Goal: Transaction & Acquisition: Purchase product/service

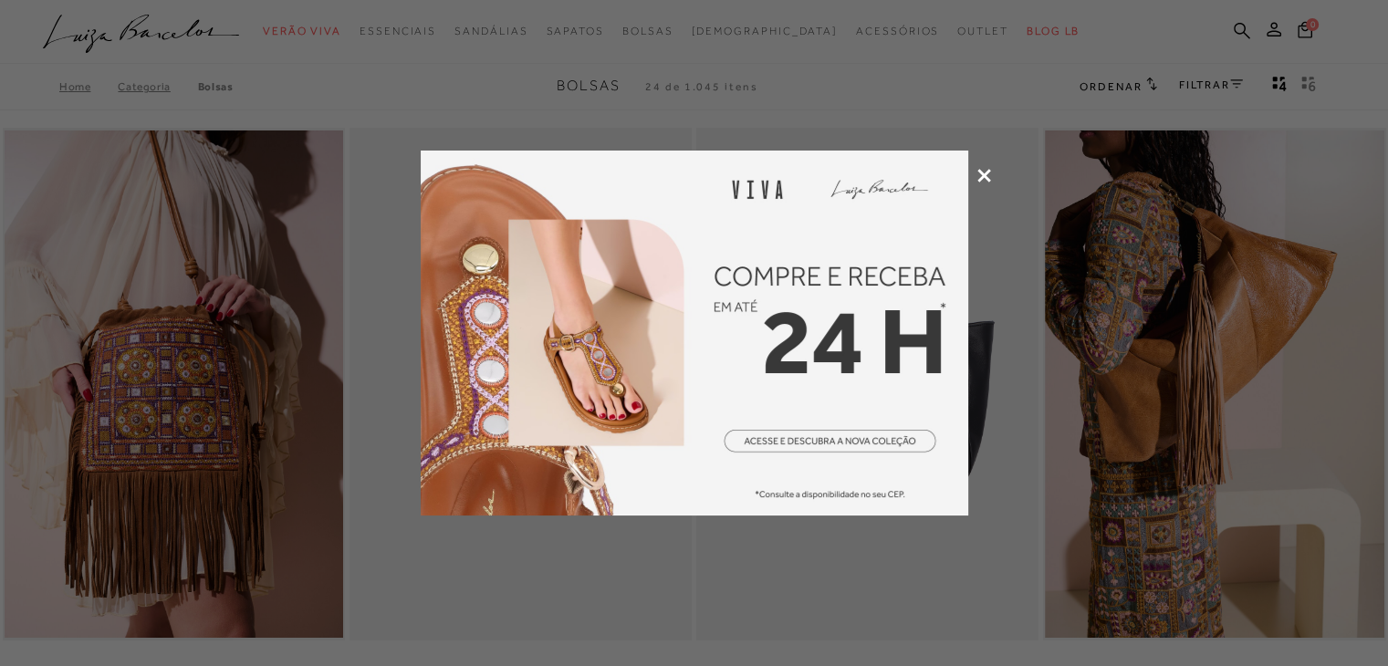
click at [978, 175] on icon at bounding box center [984, 176] width 14 height 14
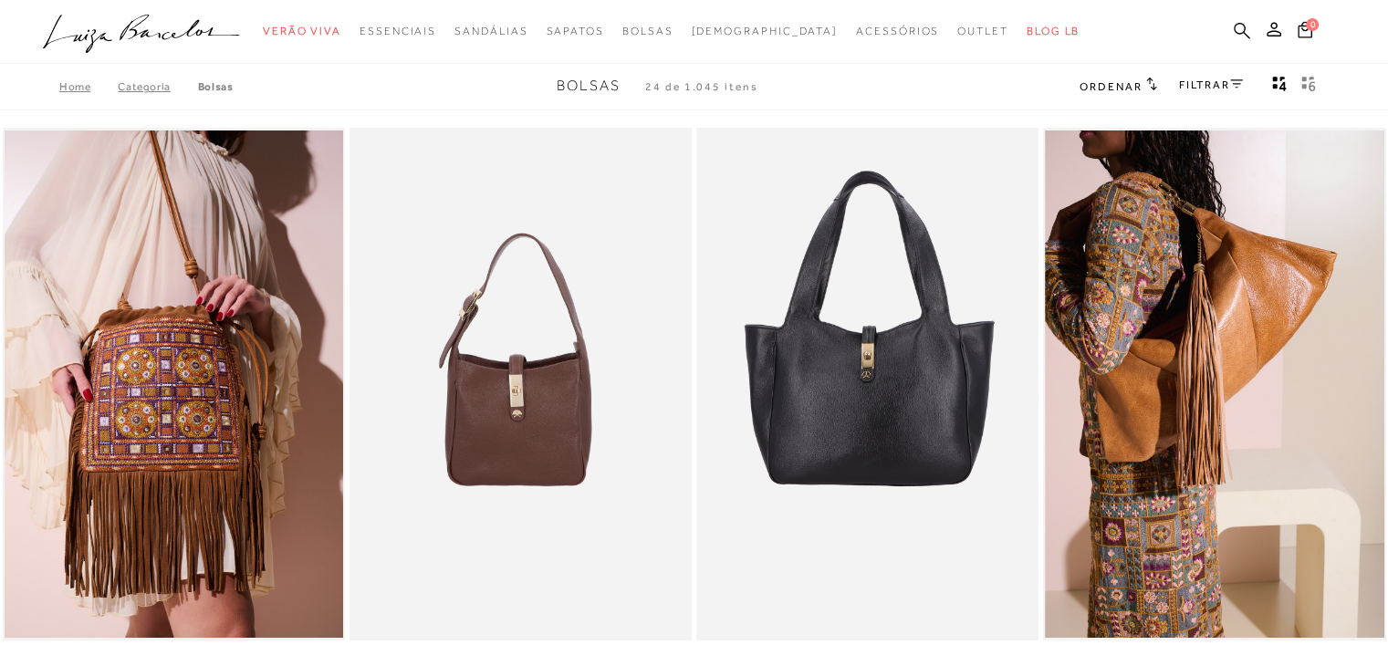
click at [1241, 28] on icon at bounding box center [1242, 30] width 16 height 17
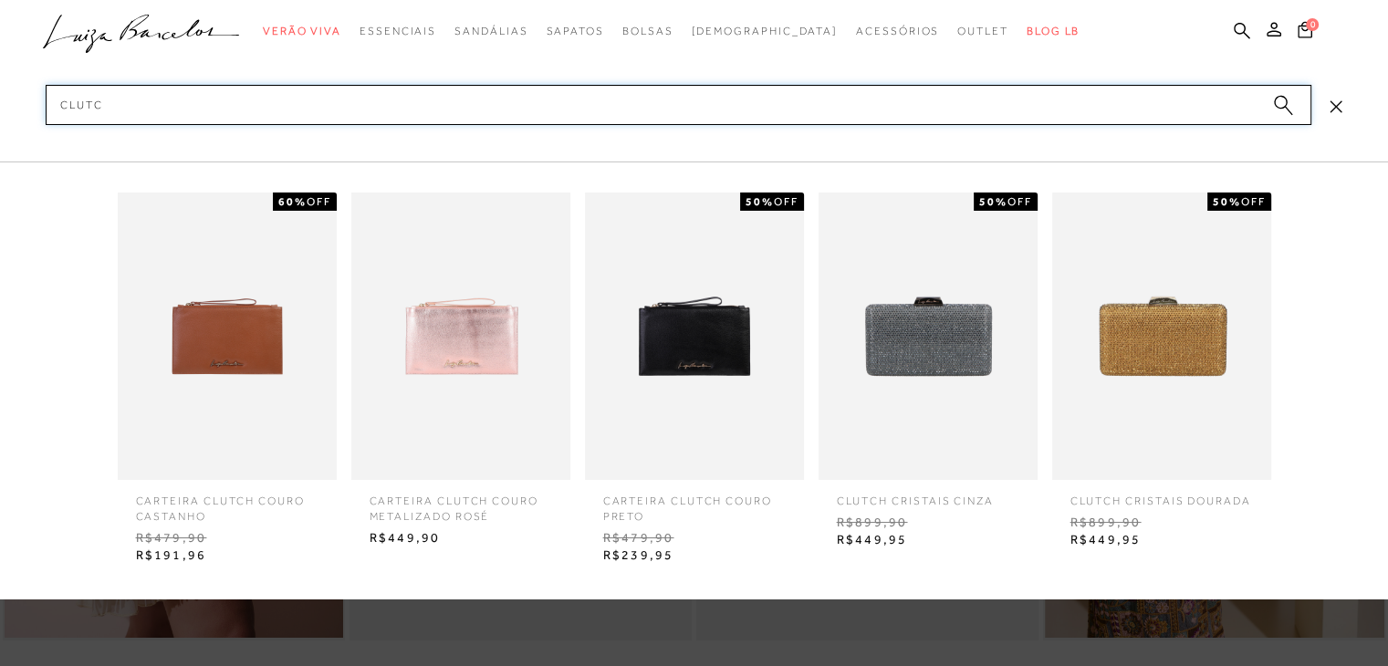
type input "clutch"
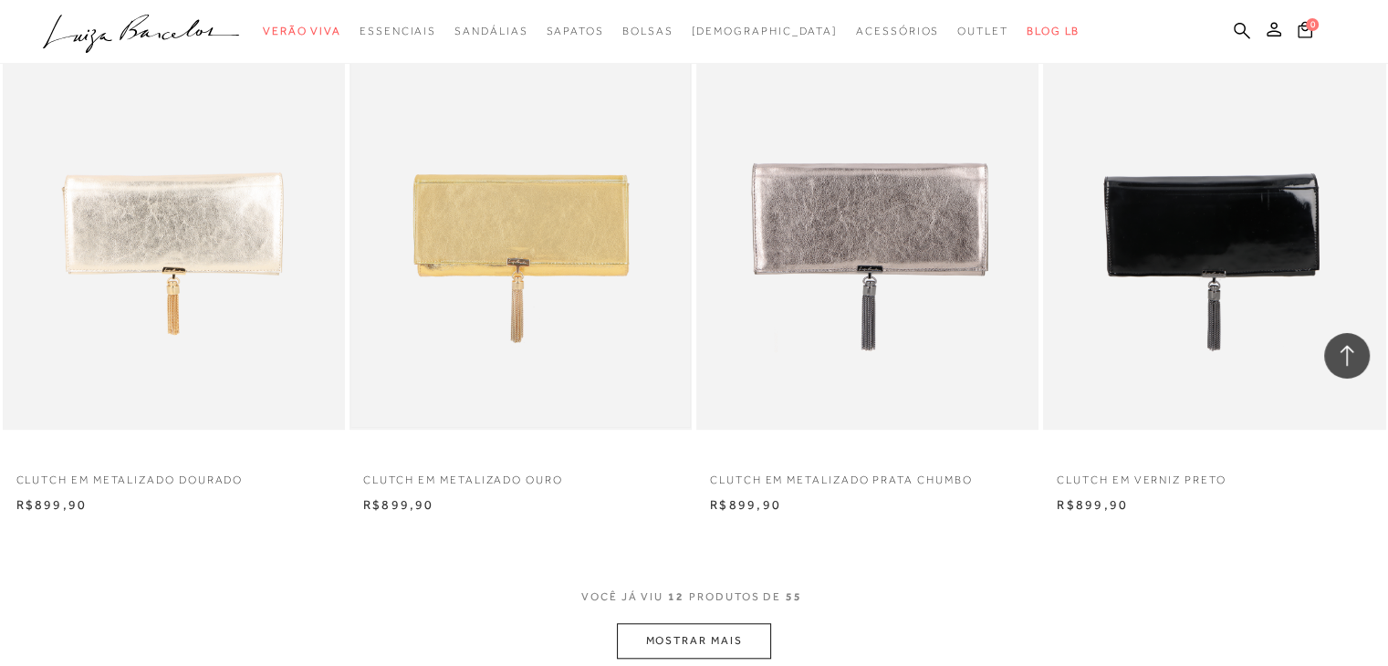
scroll to position [1643, 0]
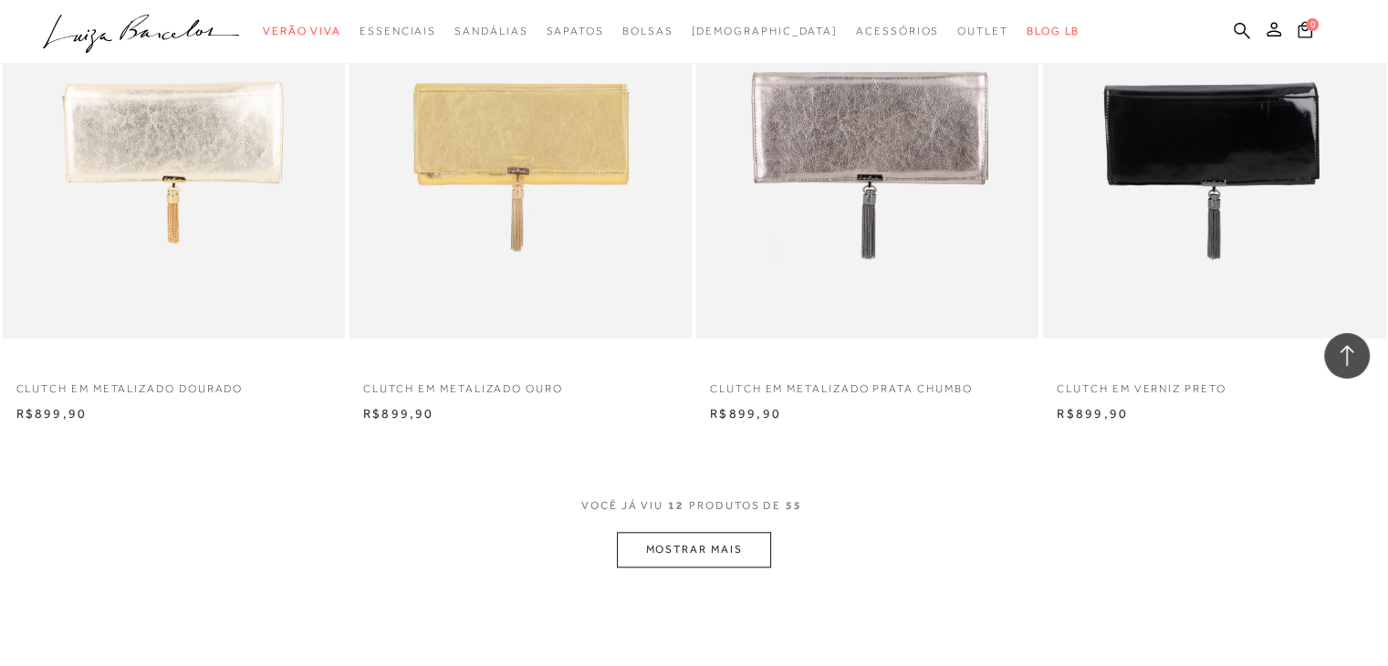
click at [708, 554] on button "MOSTRAR MAIS" at bounding box center [693, 550] width 153 height 36
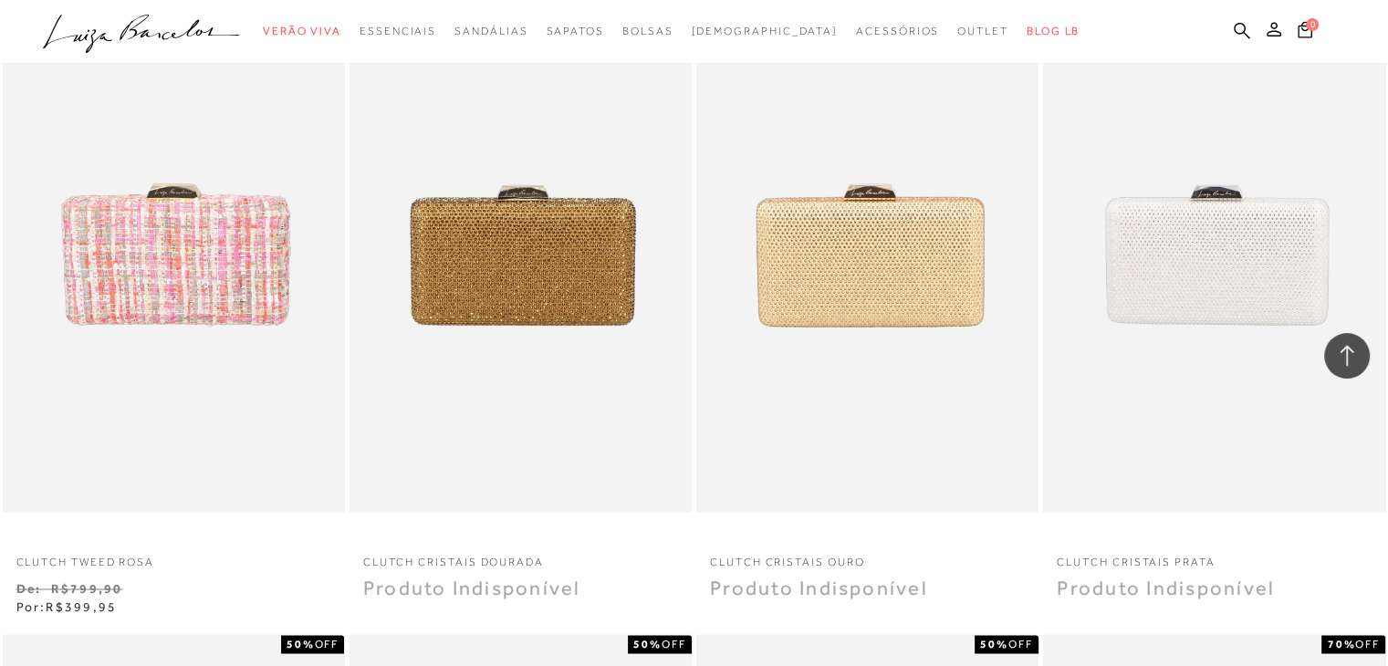
scroll to position [2829, 0]
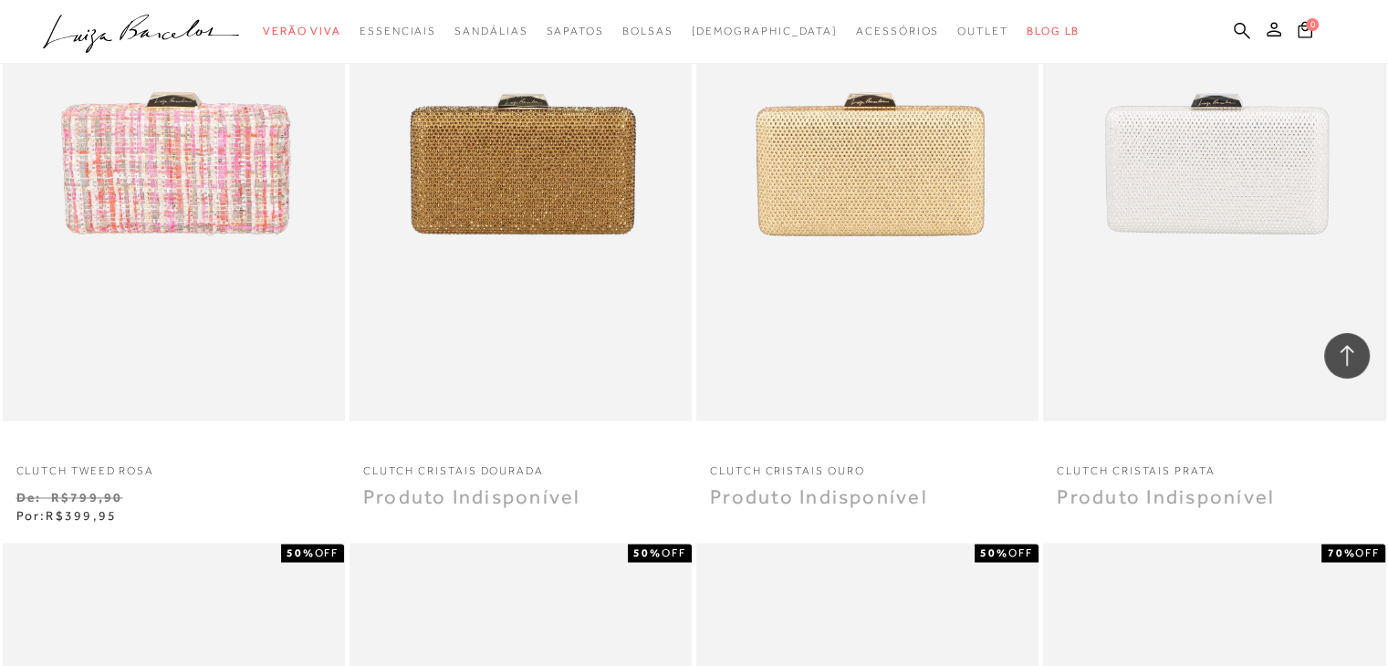
click at [1183, 181] on img at bounding box center [1214, 164] width 339 height 508
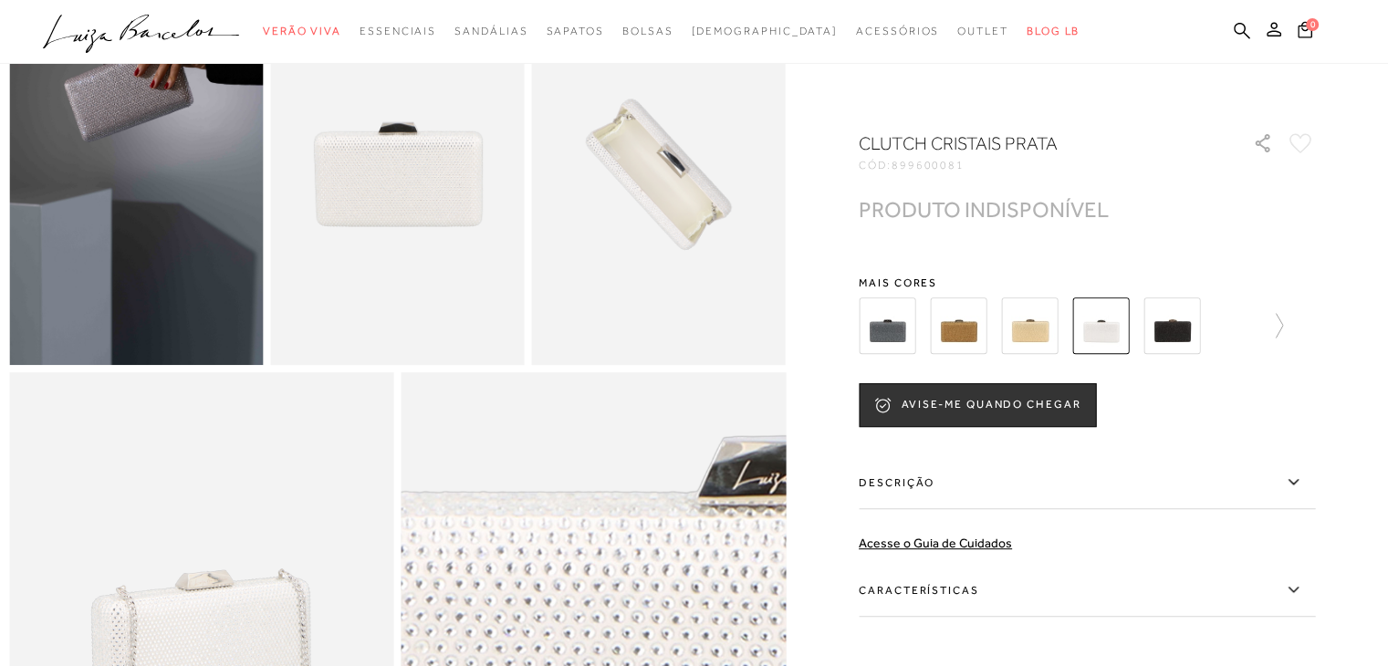
scroll to position [548, 0]
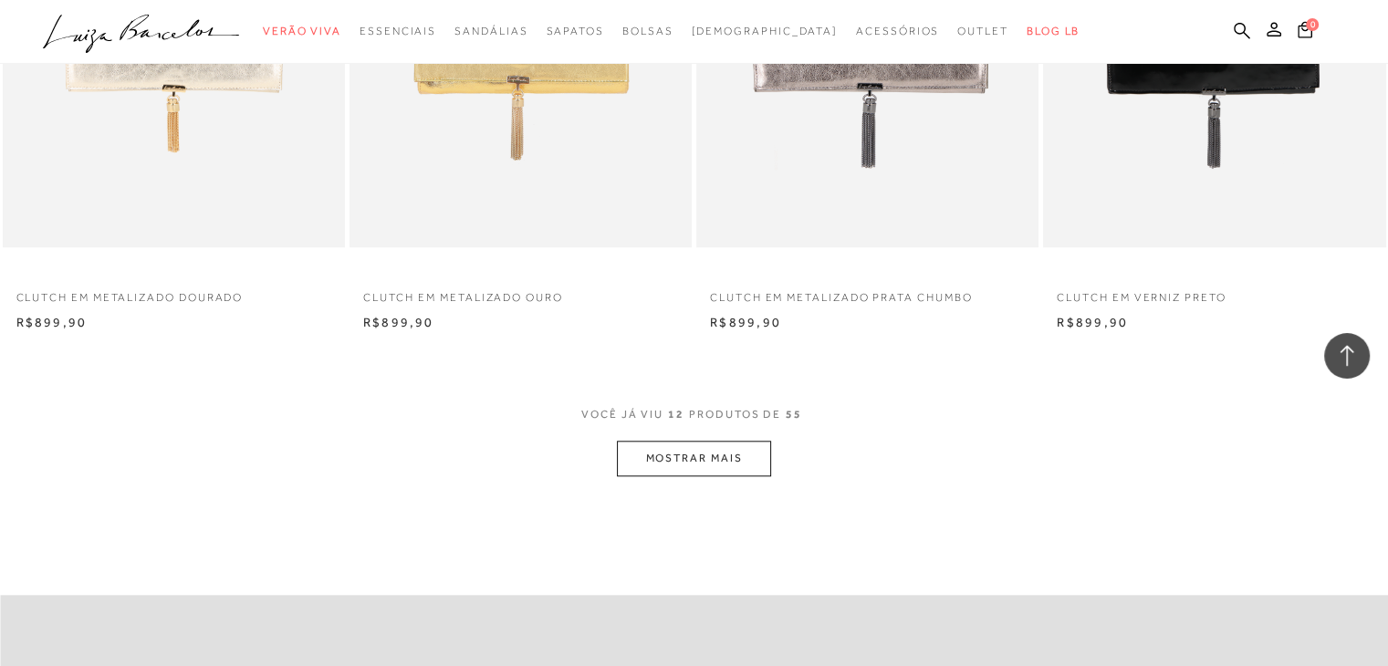
scroll to position [1825, 0]
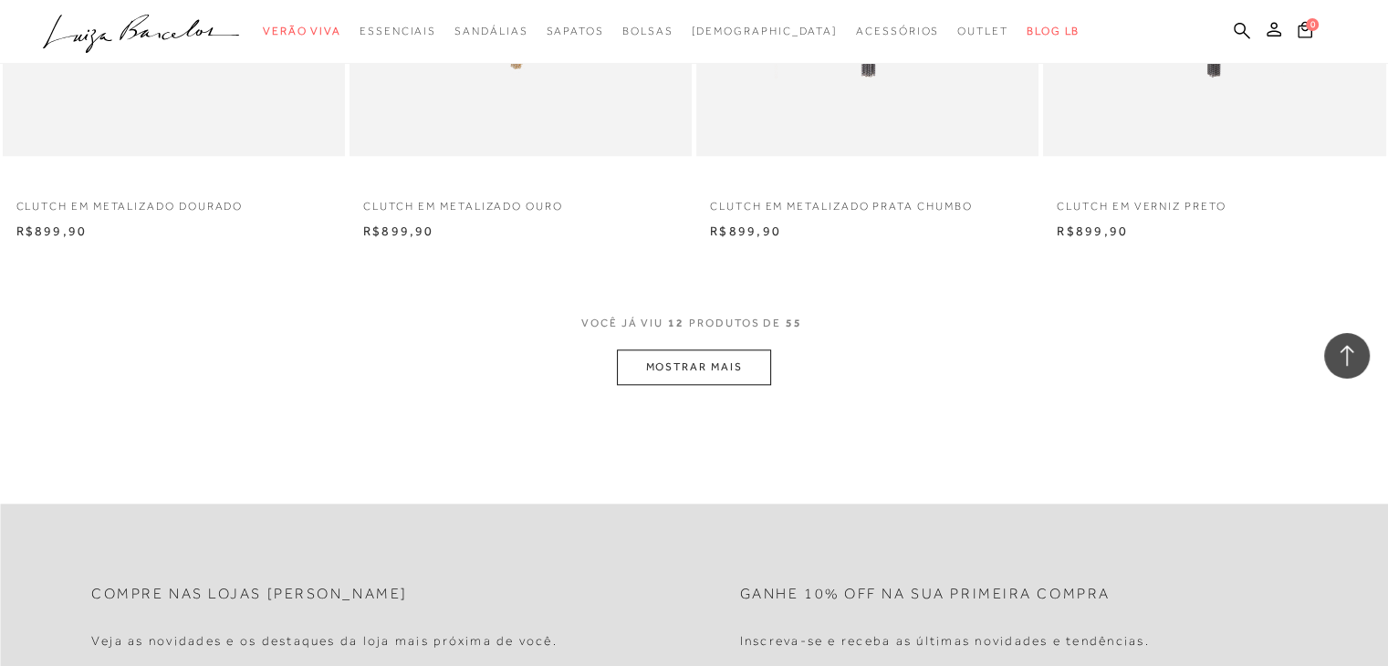
click at [701, 370] on button "MOSTRAR MAIS" at bounding box center [693, 367] width 153 height 36
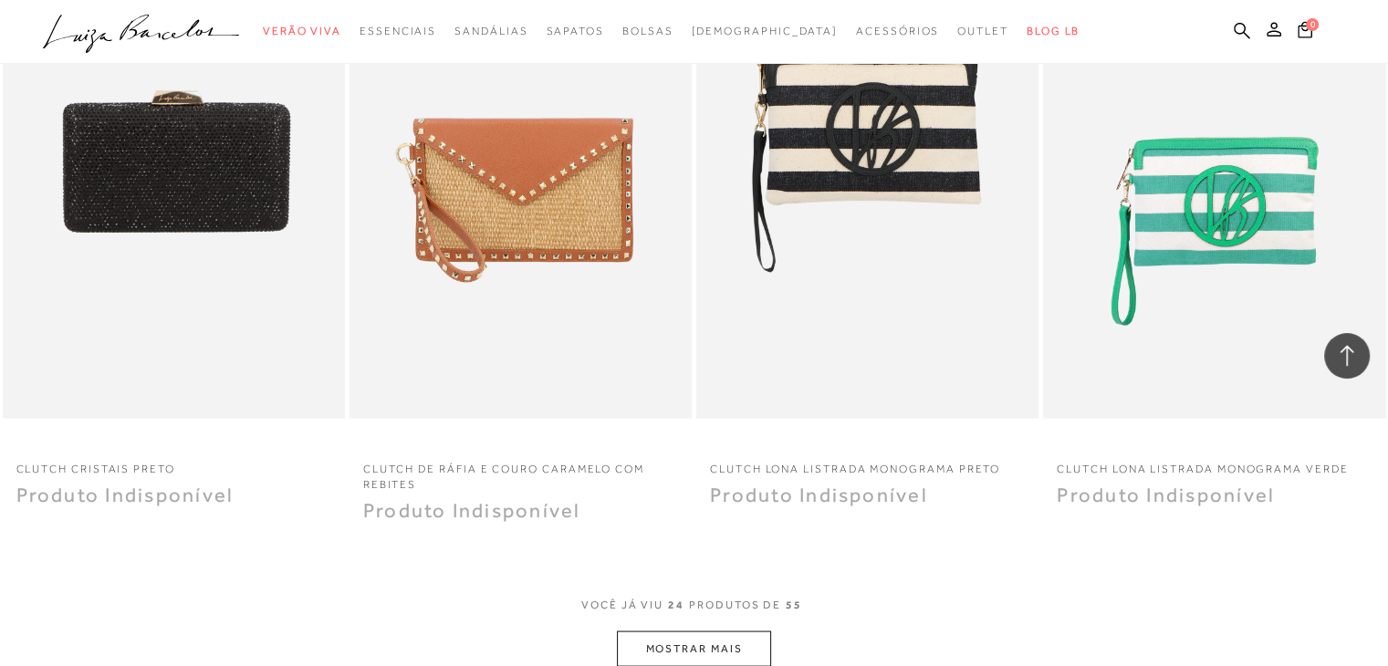
scroll to position [3559, 0]
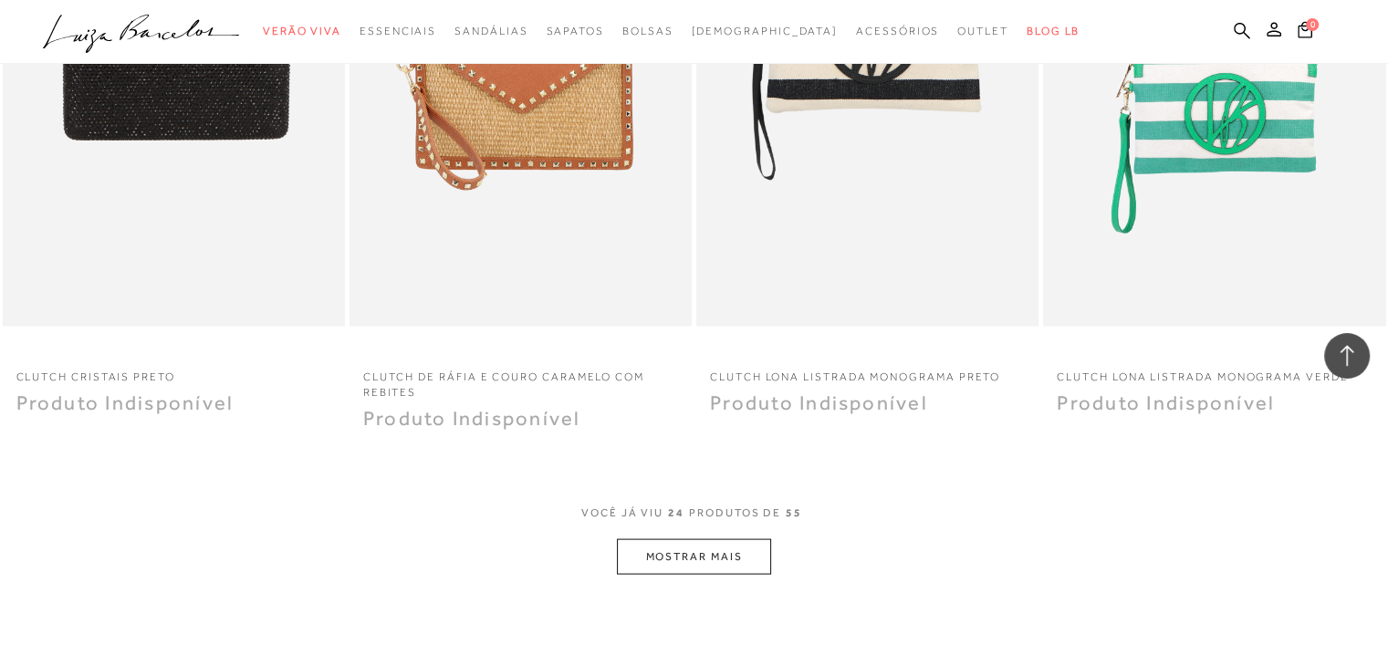
click at [741, 545] on button "MOSTRAR MAIS" at bounding box center [693, 557] width 153 height 36
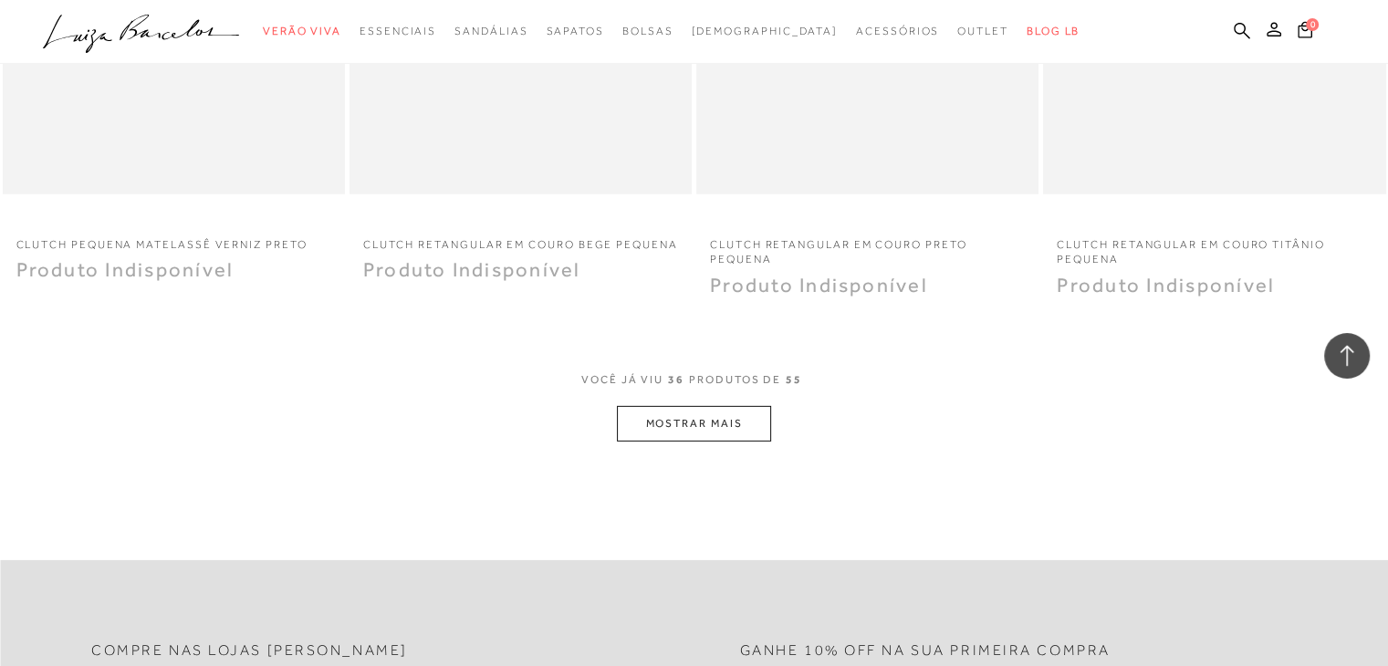
scroll to position [5658, 0]
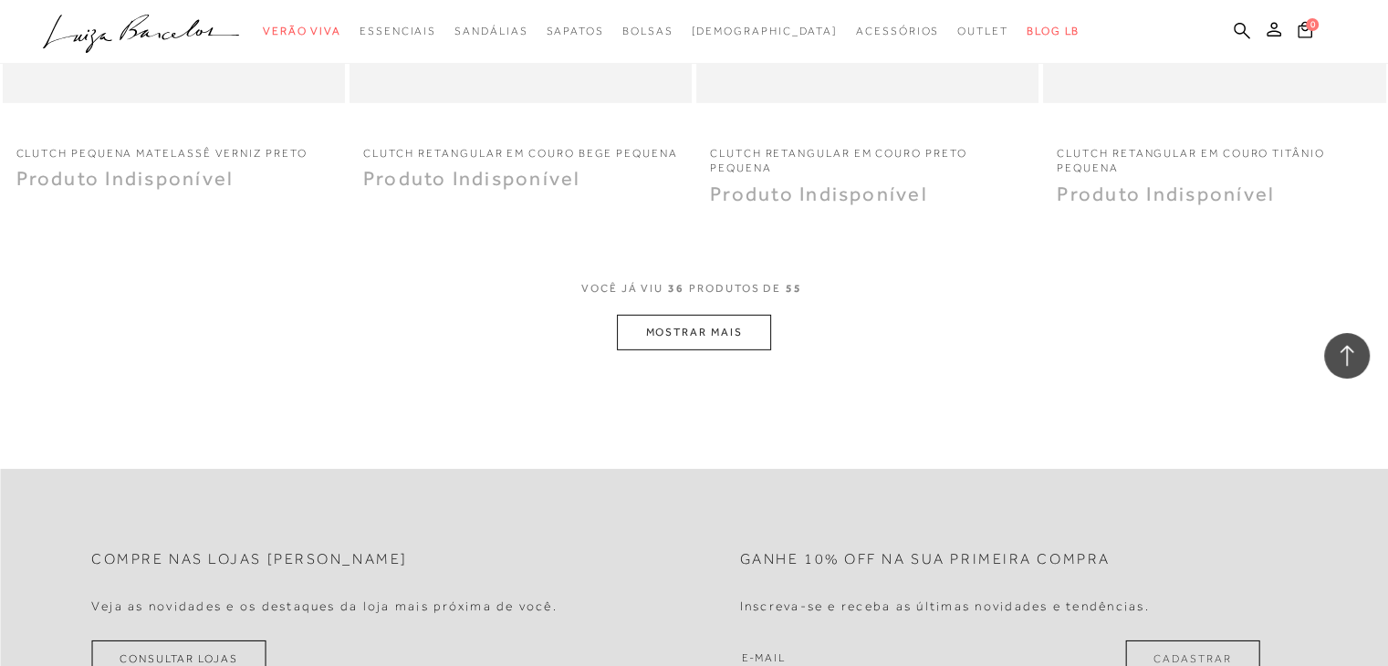
click at [716, 328] on button "MOSTRAR MAIS" at bounding box center [693, 333] width 153 height 36
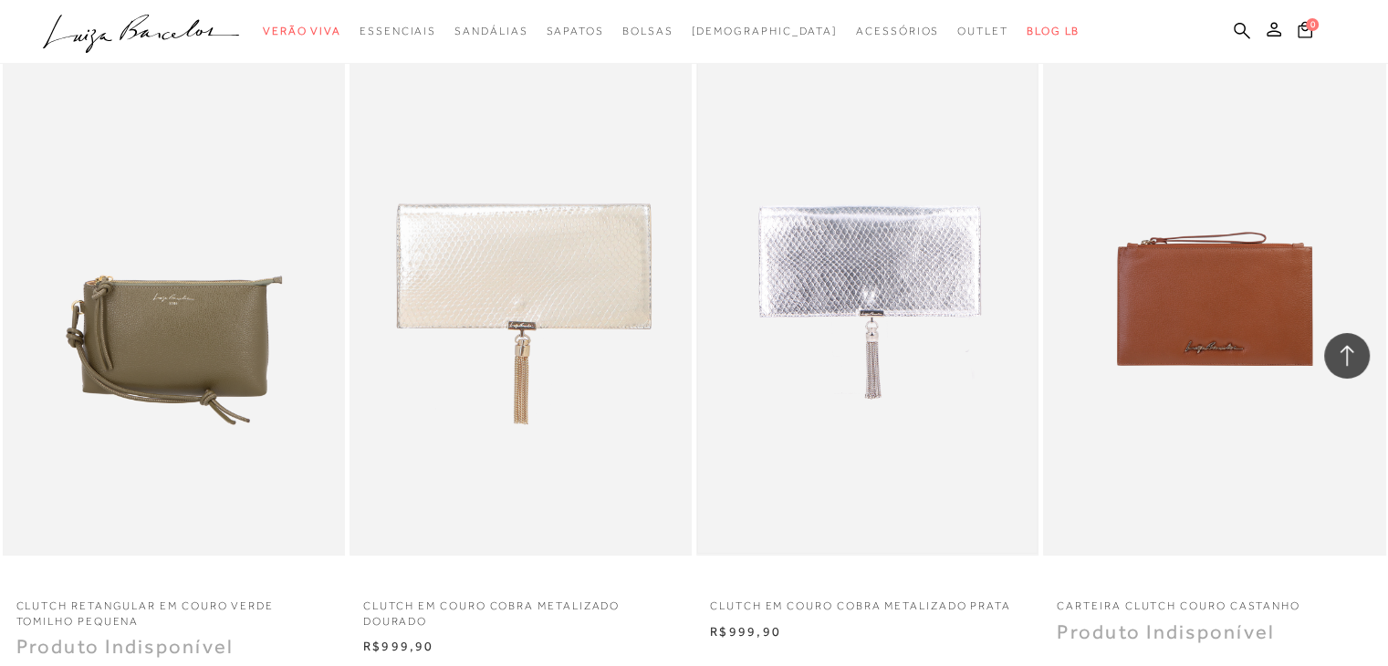
scroll to position [5931, 0]
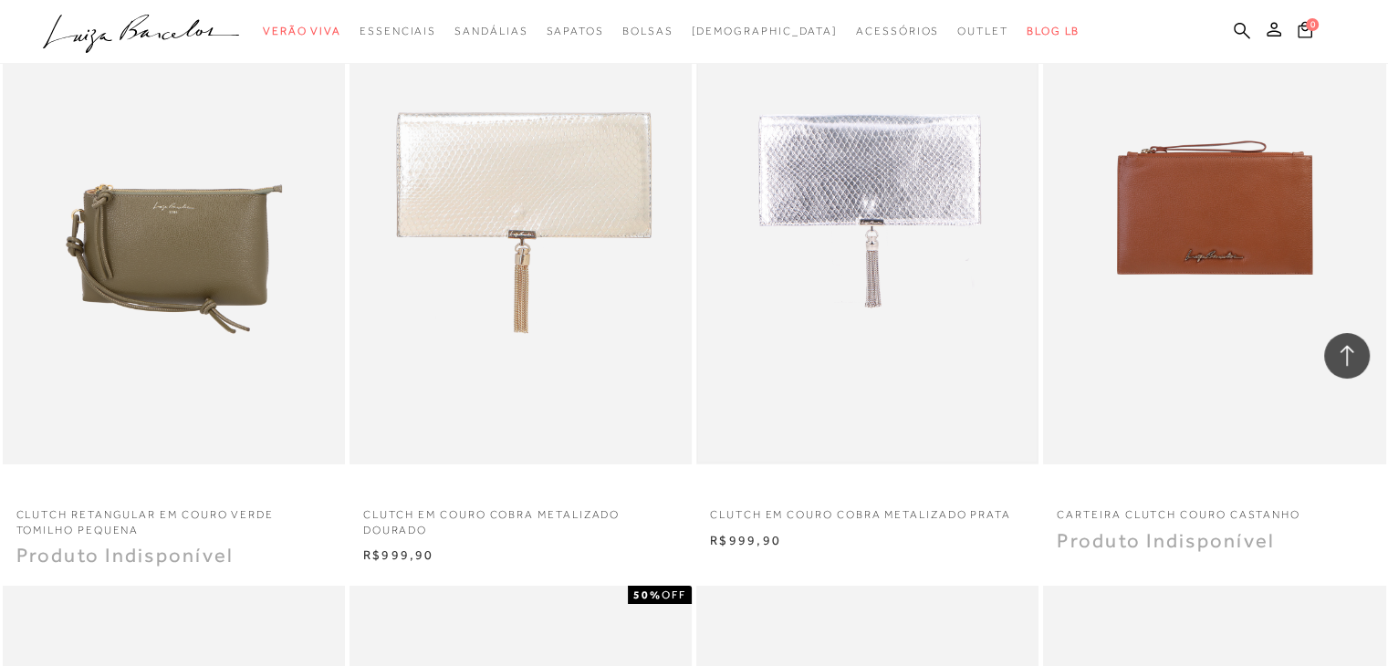
click at [880, 209] on img at bounding box center [867, 207] width 339 height 508
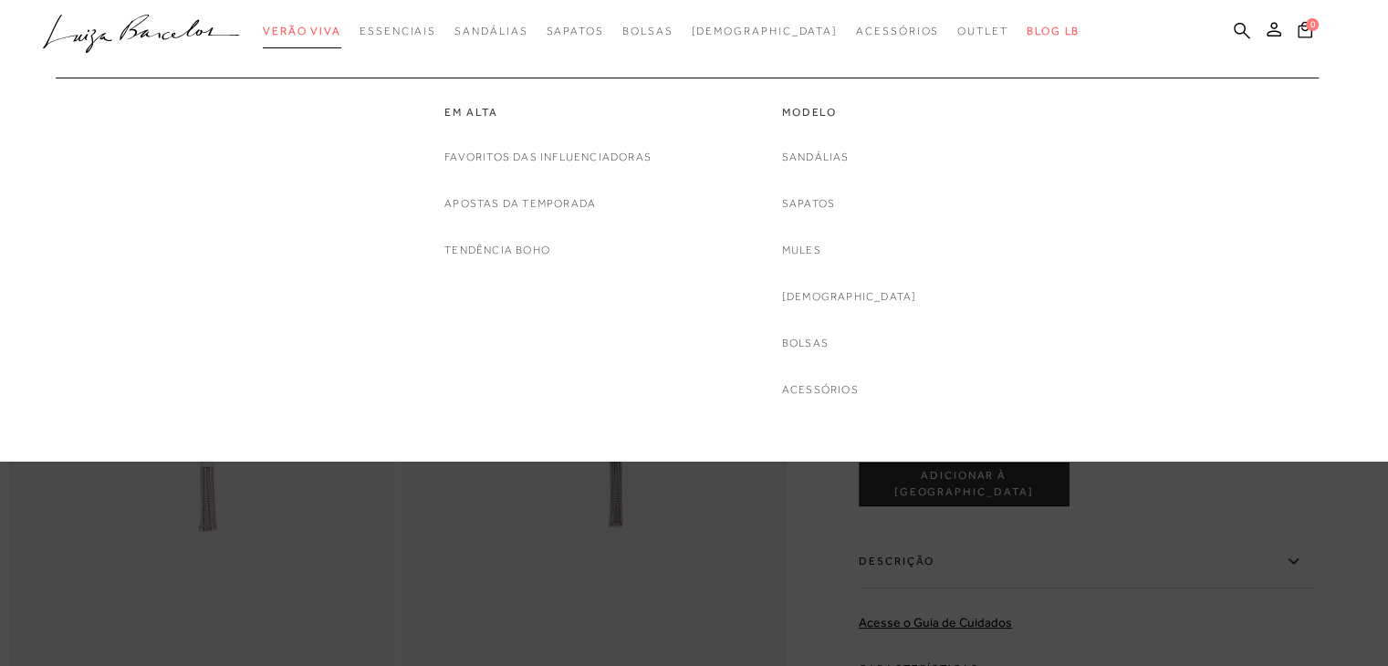
click at [338, 34] on span "Verão Viva" at bounding box center [302, 31] width 78 height 13
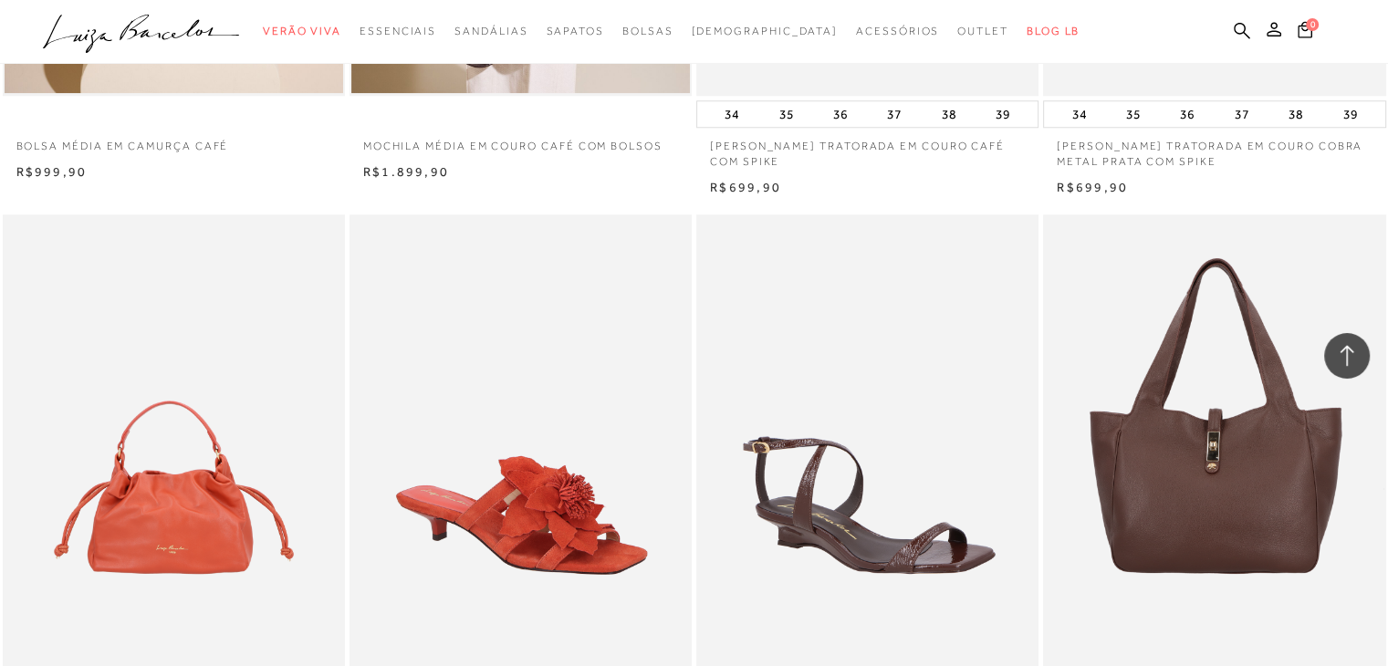
scroll to position [1734, 0]
